Goal: Task Accomplishment & Management: Complete application form

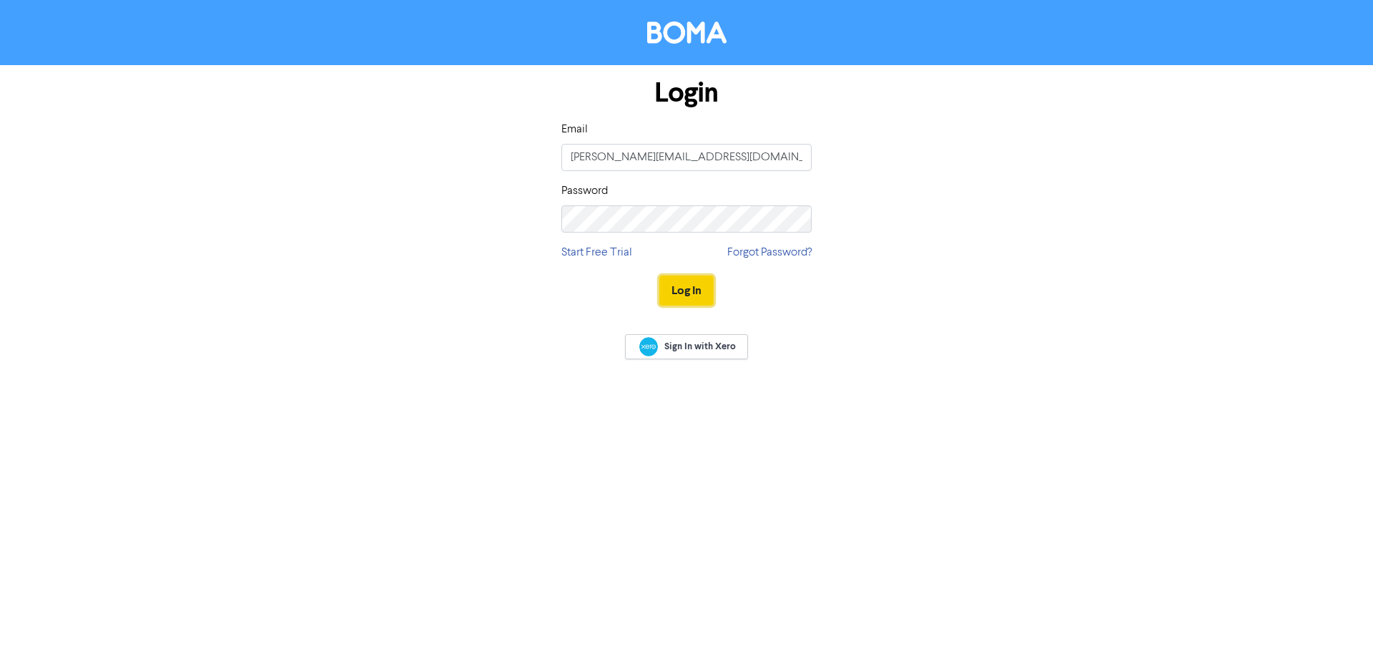
click at [690, 287] on button "Log In" at bounding box center [687, 290] width 54 height 30
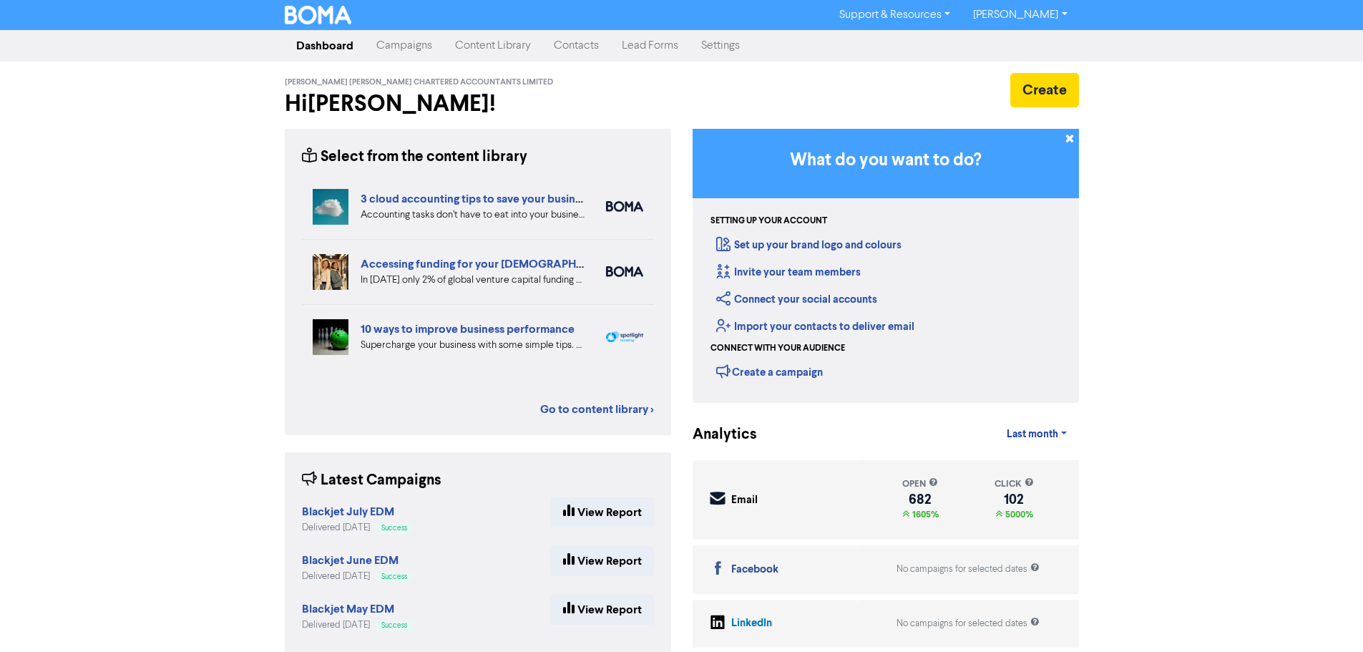
click at [584, 45] on link "Contacts" at bounding box center [576, 45] width 68 height 29
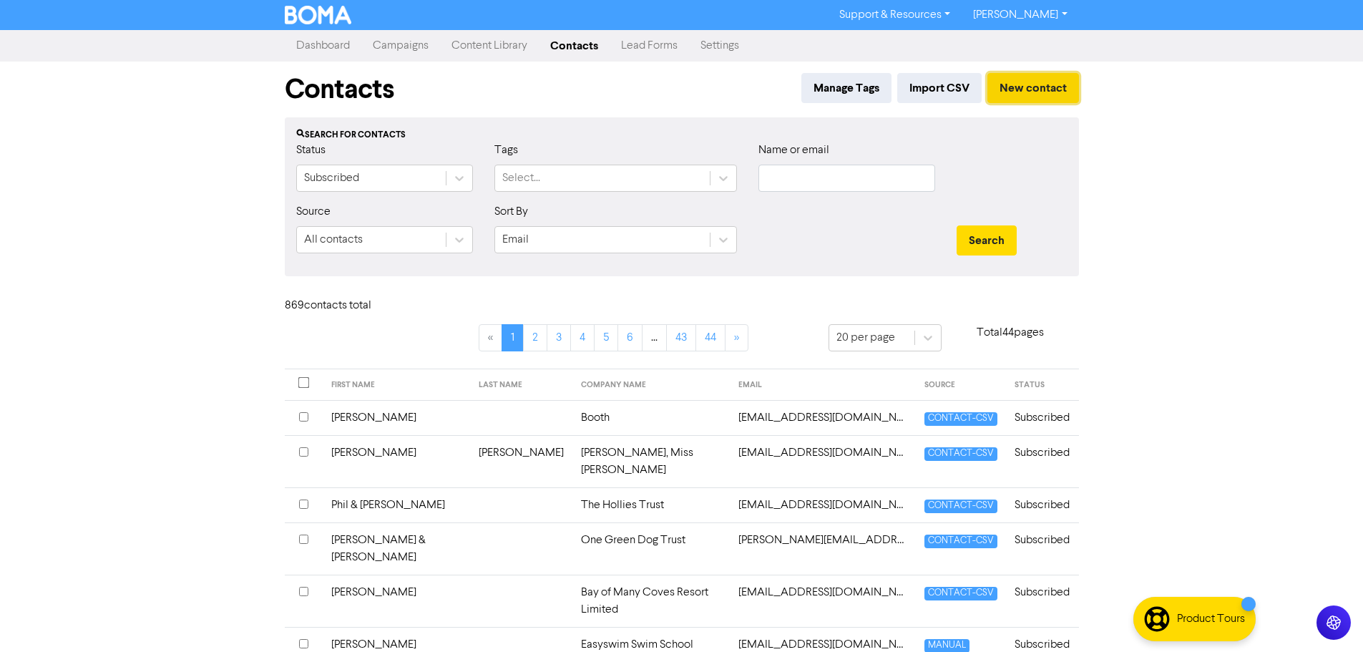
click at [1024, 85] on button "New contact" at bounding box center [1033, 88] width 92 height 30
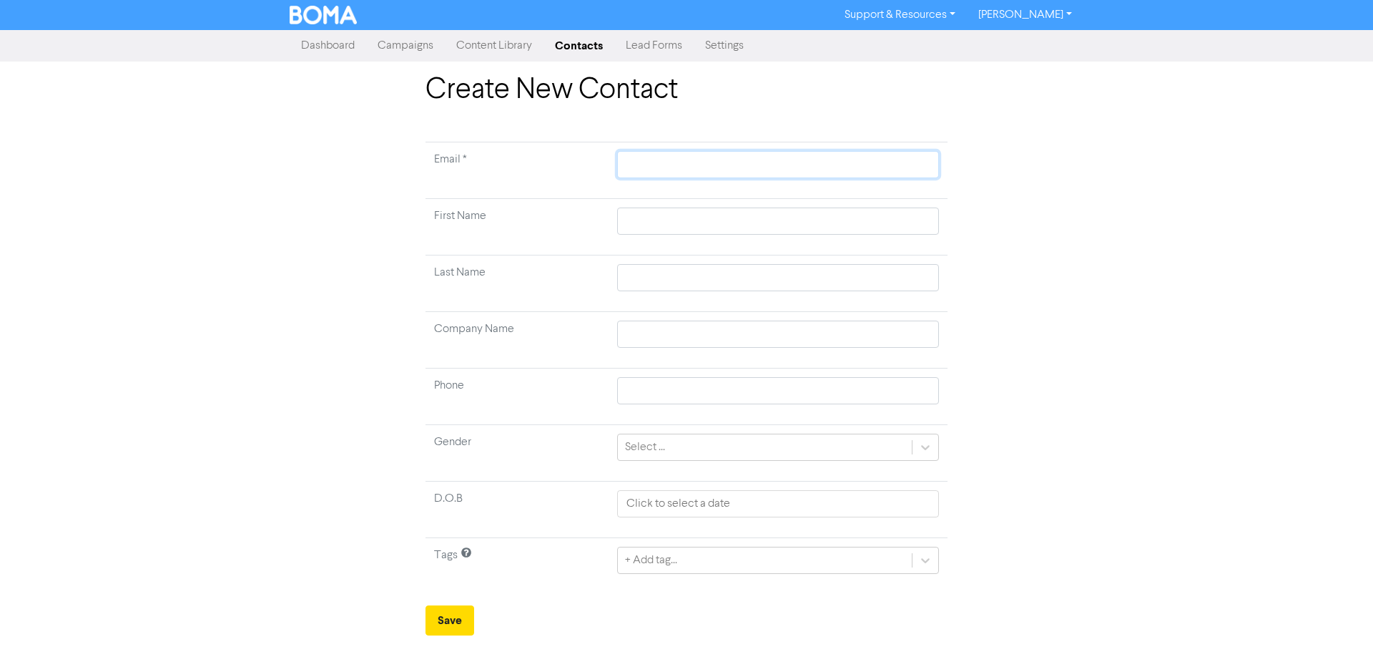
click at [677, 162] on input "text" at bounding box center [778, 164] width 322 height 27
paste input "[EMAIL_ADDRESS][DOMAIN_NAME]"
type input "[EMAIL_ADDRESS][DOMAIN_NAME]"
click at [627, 215] on input "text" at bounding box center [778, 220] width 322 height 27
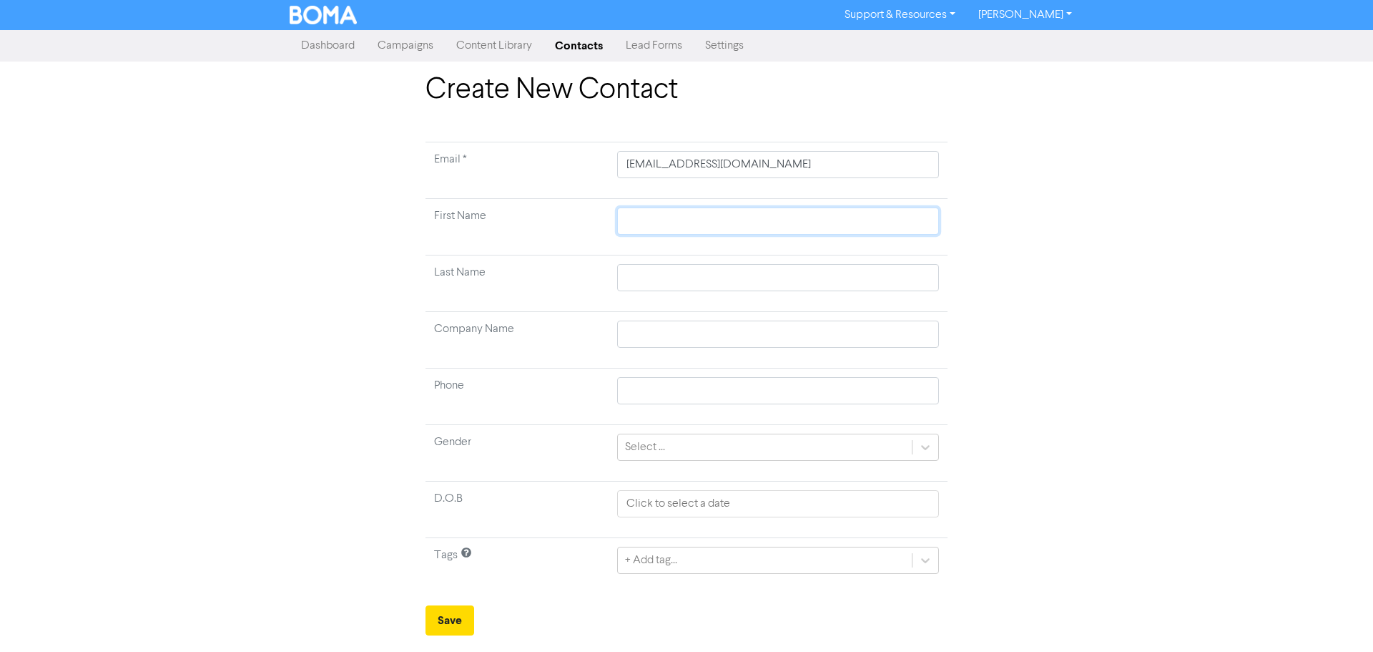
type input "S"
type input "Sc"
type input "Sco"
type input "[PERSON_NAME]"
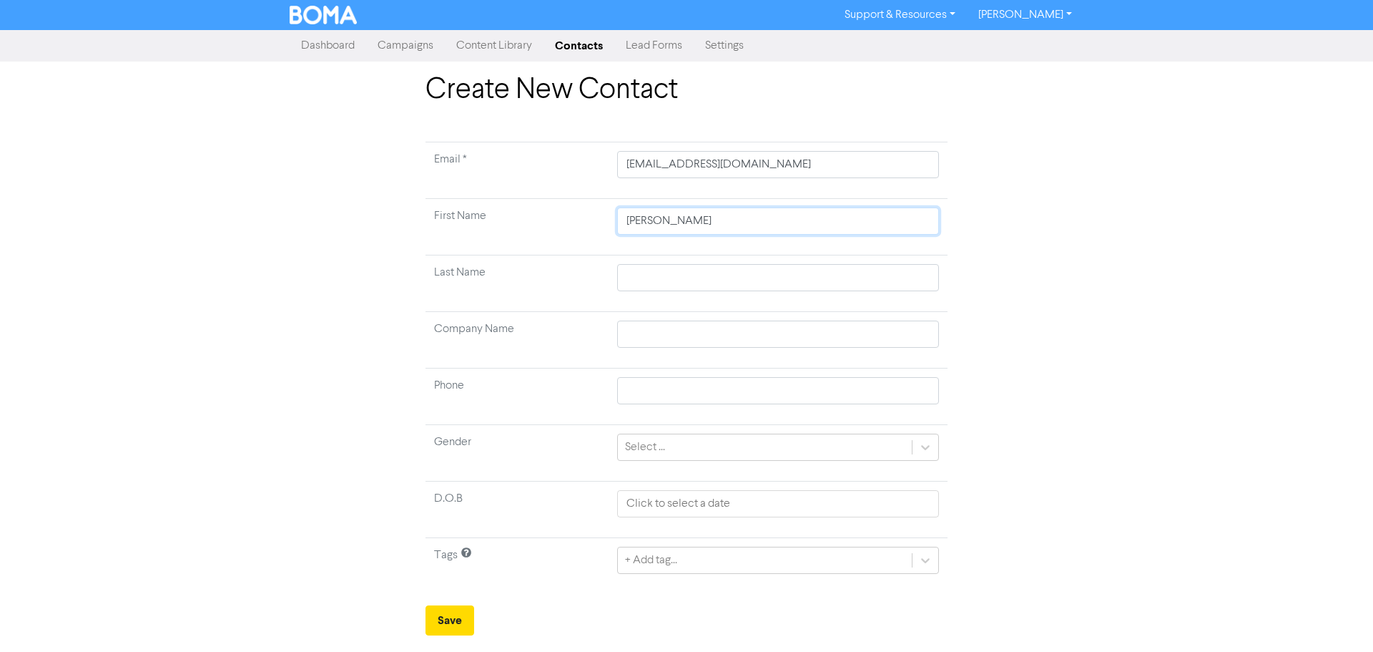
type input "[PERSON_NAME]"
type input "C"
type input "Ca"
type input "Car"
type input "[PERSON_NAME]"
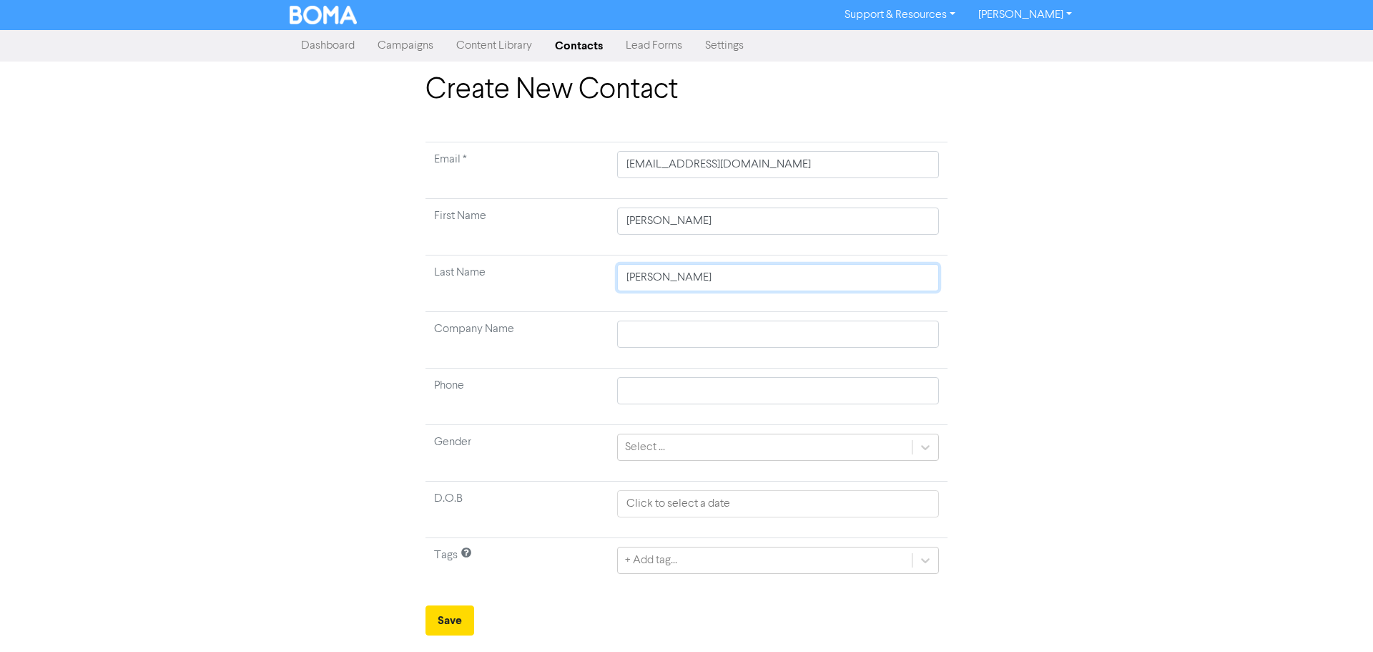
type input "Carlt"
type input "Carlto"
type input "Carlton"
click at [667, 324] on input "text" at bounding box center [778, 333] width 322 height 27
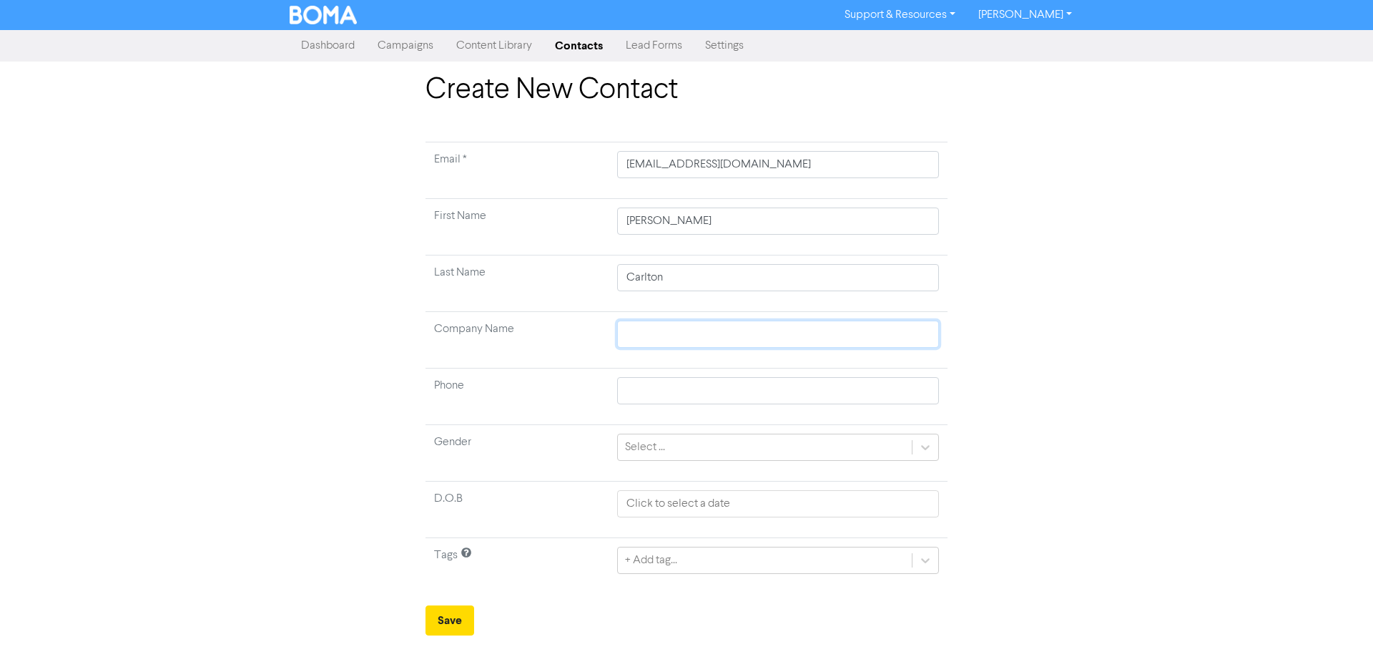
type input "C"
type input "Ca"
type input "Car"
type input "[PERSON_NAME]"
type input "Carlt"
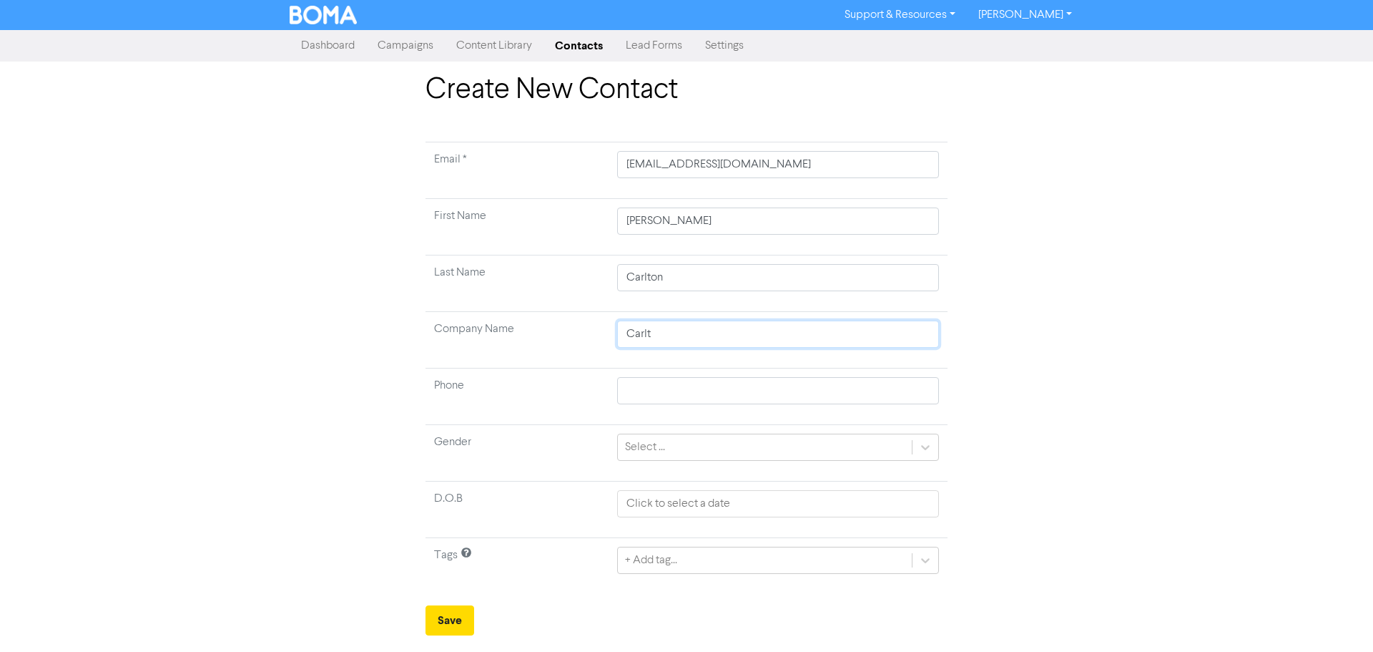
type input "Carlto"
type input "Carlton"
type input "[PERSON_NAME]"
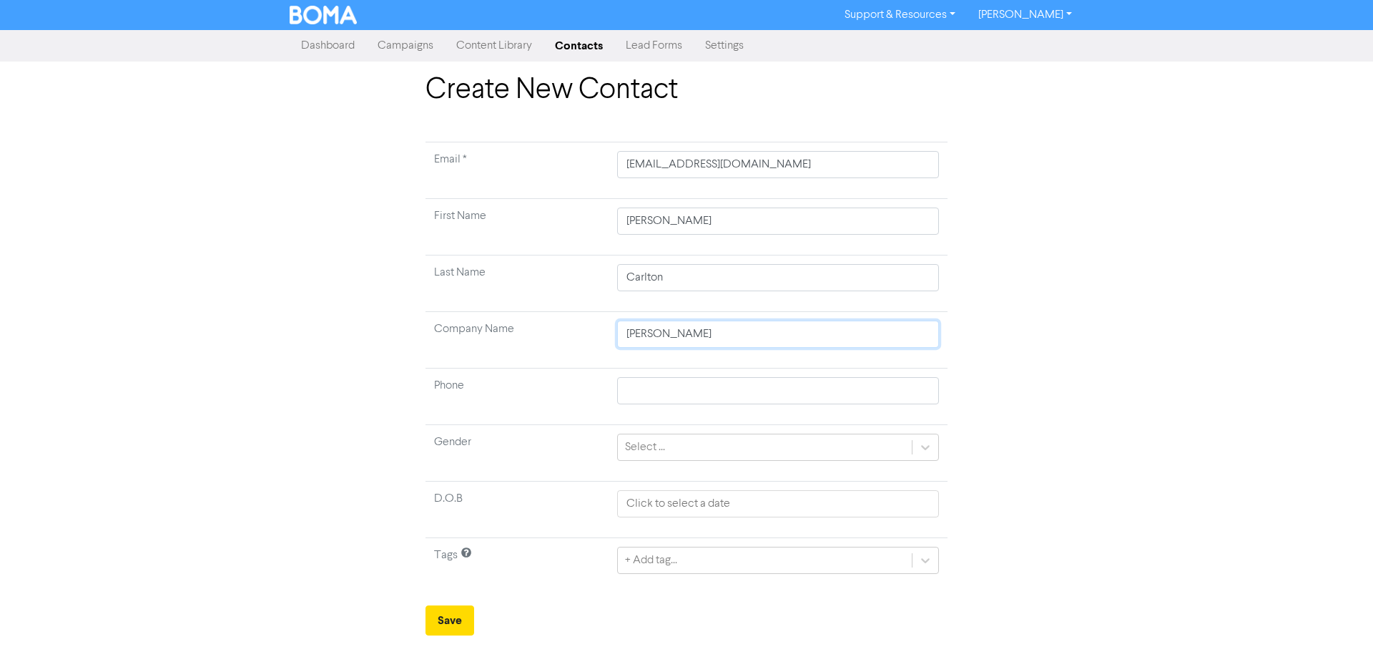
type input "[PERSON_NAME]"
type input "Carlton Land"
type input "Carlton Lands"
type input "Carlton Landsc"
type input "Carlton Landsca"
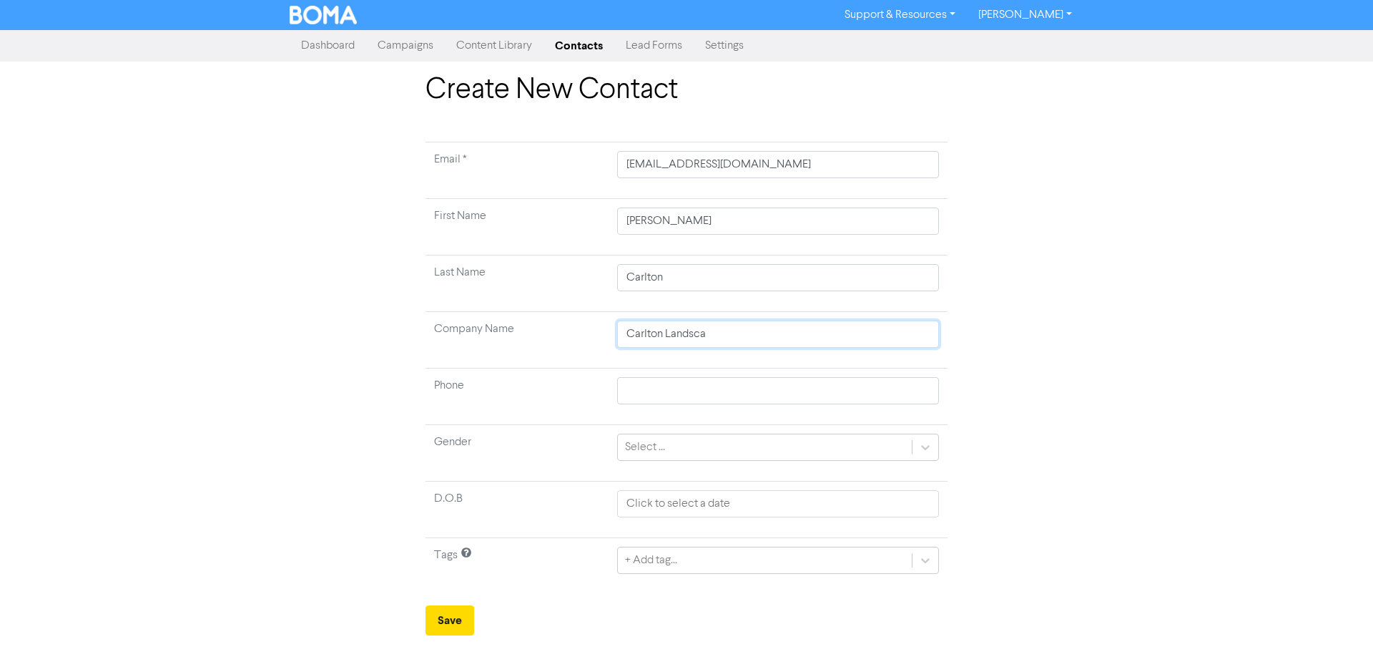
type input "Carlton Landscap"
type input "Carlton Landscape"
type input "Carlton Landscapes"
type input "Carlton Landscapes L"
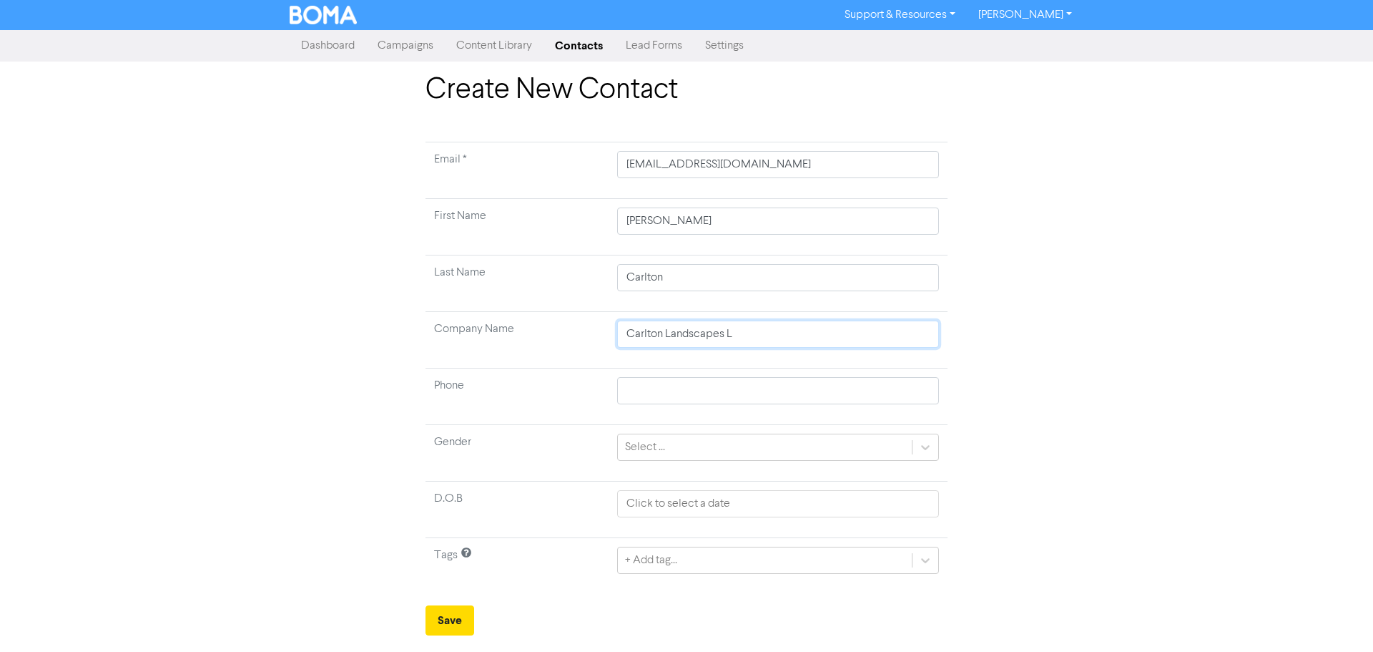
type input "Carlton Landscapes Li"
type input "Carlton Landscapes [PERSON_NAME]"
type input "Carlton Landscapes Limi"
type input "Carlton Landscapes Limit"
type input "Carlton Landscapes Limite"
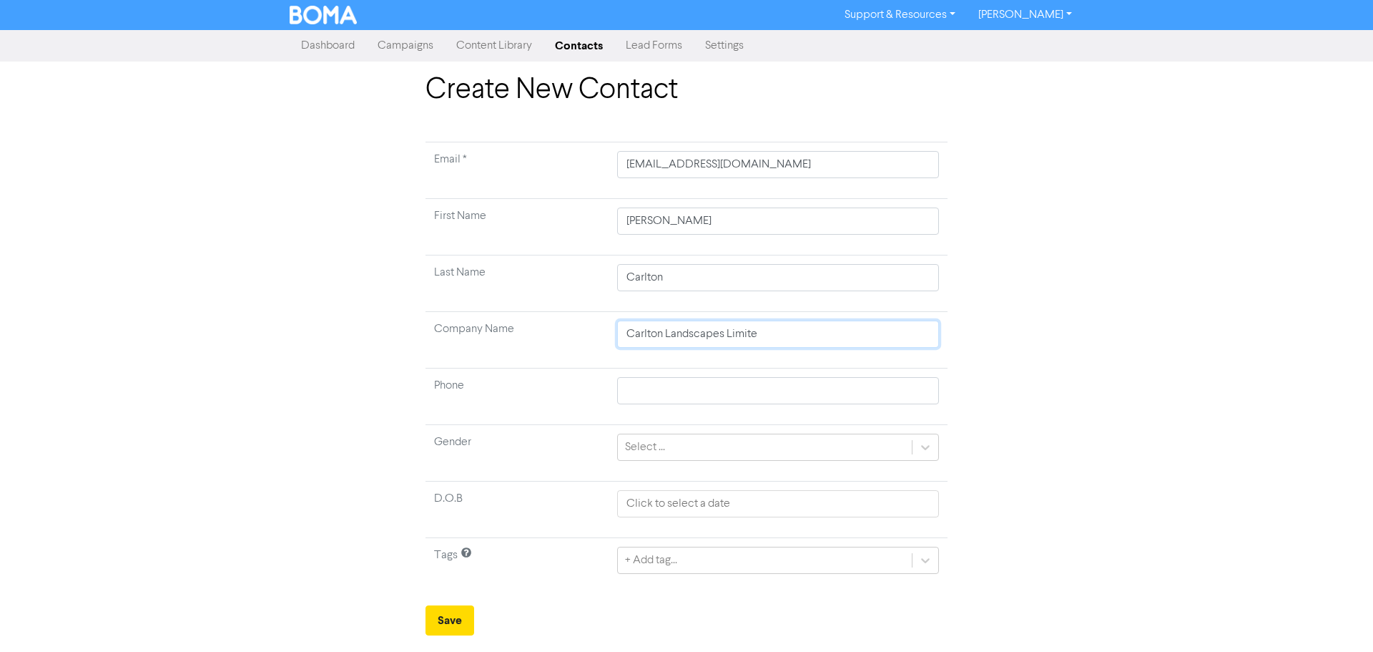
type input "Carlton Landscapes Limited"
click at [1111, 398] on div "Create New Contact Email * [EMAIL_ADDRESS][DOMAIN_NAME] First Name [PERSON_NAME…" at bounding box center [686, 354] width 1373 height 562
click at [434, 611] on button "Save" at bounding box center [450, 620] width 49 height 30
